Goal: Task Accomplishment & Management: Use online tool/utility

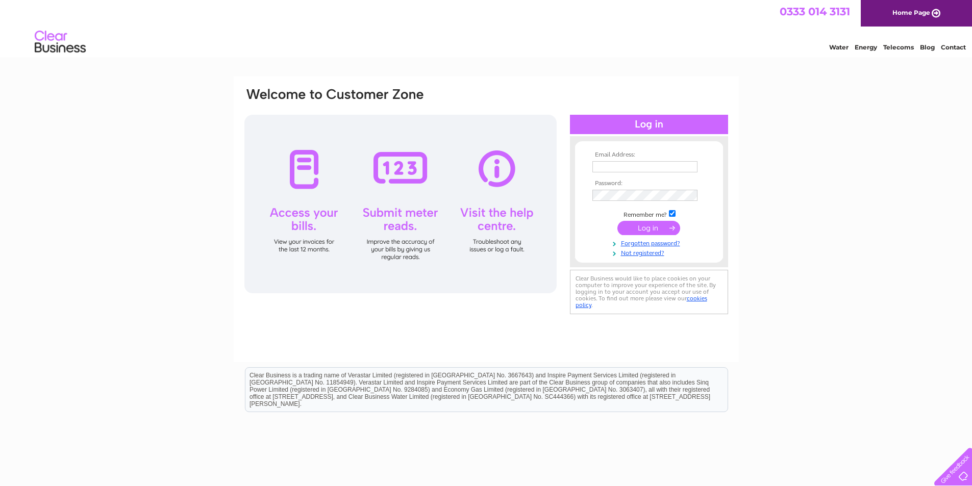
type input "heavennhelltattoos@hotmail.co.uk"
click at [647, 229] on input "submit" at bounding box center [649, 228] width 63 height 14
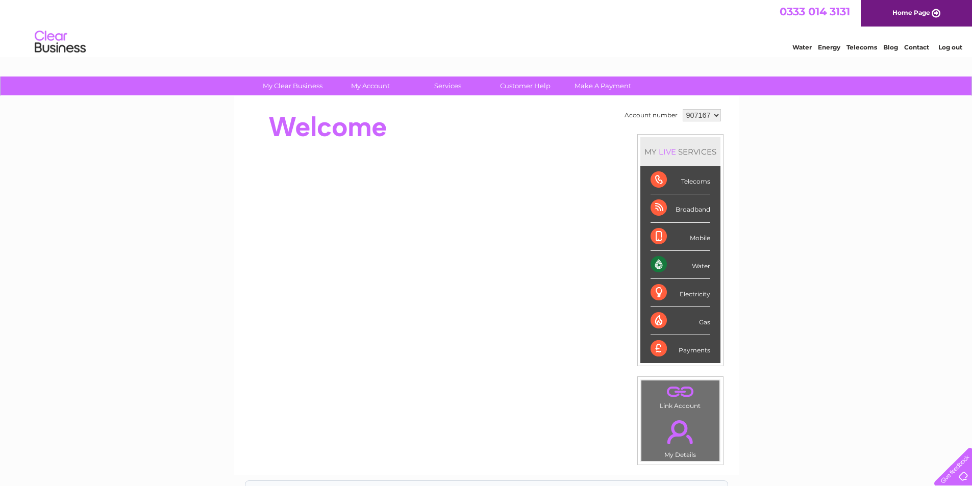
click at [804, 48] on link "Water" at bounding box center [802, 47] width 19 height 8
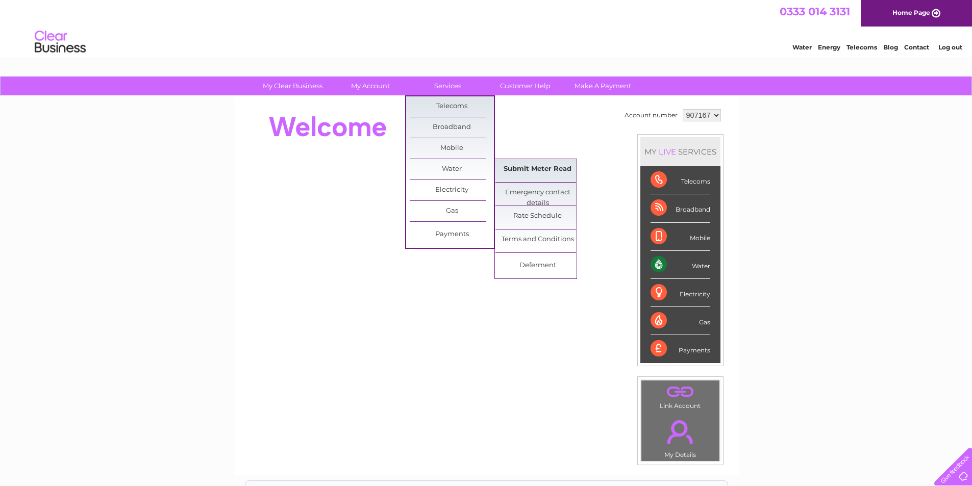
click at [526, 171] on link "Submit Meter Read" at bounding box center [538, 169] width 84 height 20
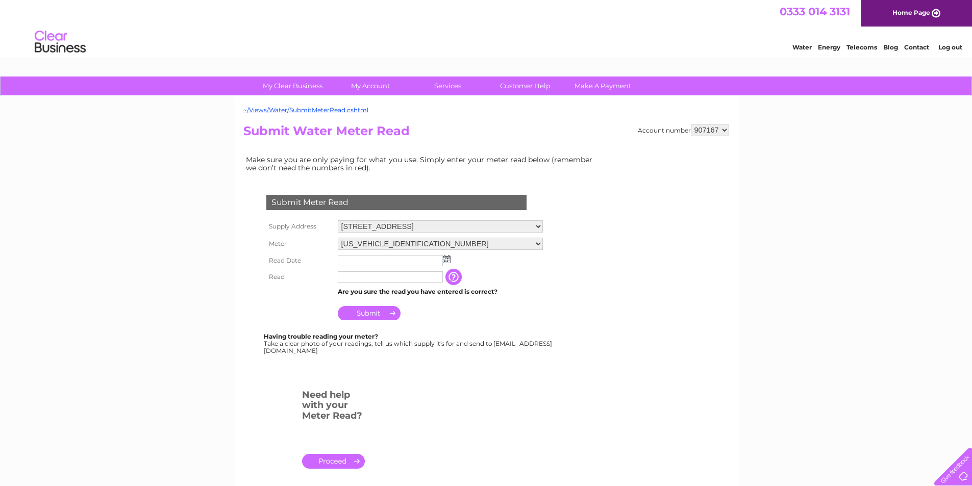
click at [384, 258] on input "text" at bounding box center [390, 260] width 105 height 11
click at [399, 267] on input "text" at bounding box center [391, 261] width 106 height 12
click at [448, 261] on img at bounding box center [447, 259] width 8 height 8
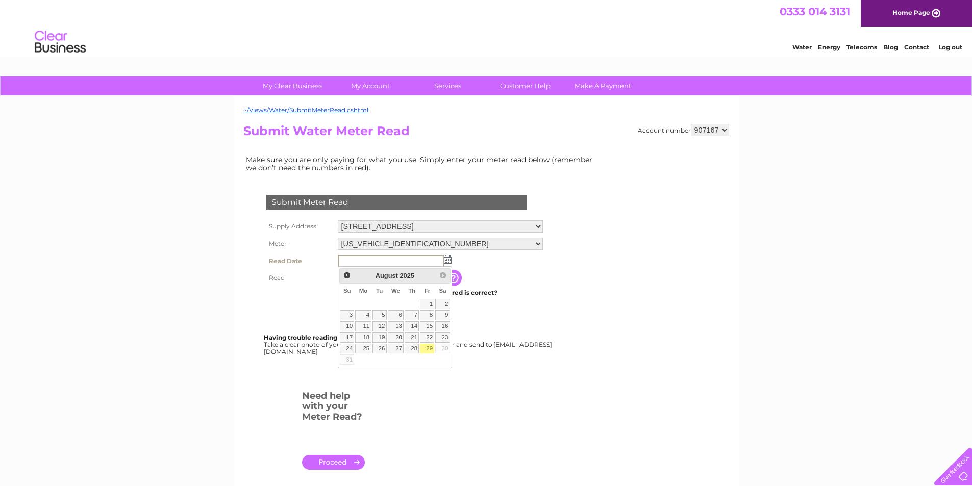
click at [427, 344] on link "29" at bounding box center [427, 349] width 14 height 10
type input "2025/08/29"
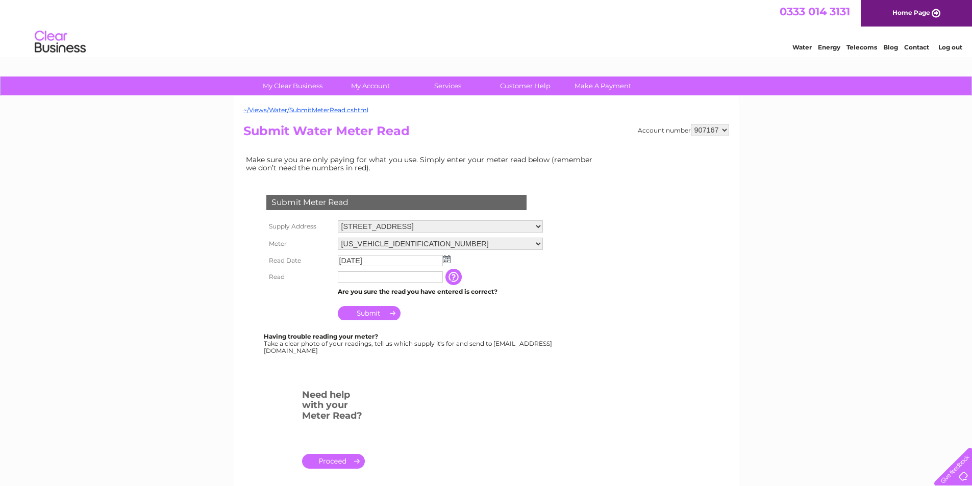
click at [417, 275] on input "text" at bounding box center [390, 277] width 105 height 11
type input "00275"
click at [369, 308] on input "Submit" at bounding box center [369, 313] width 63 height 14
